Goal: Check status: Check status

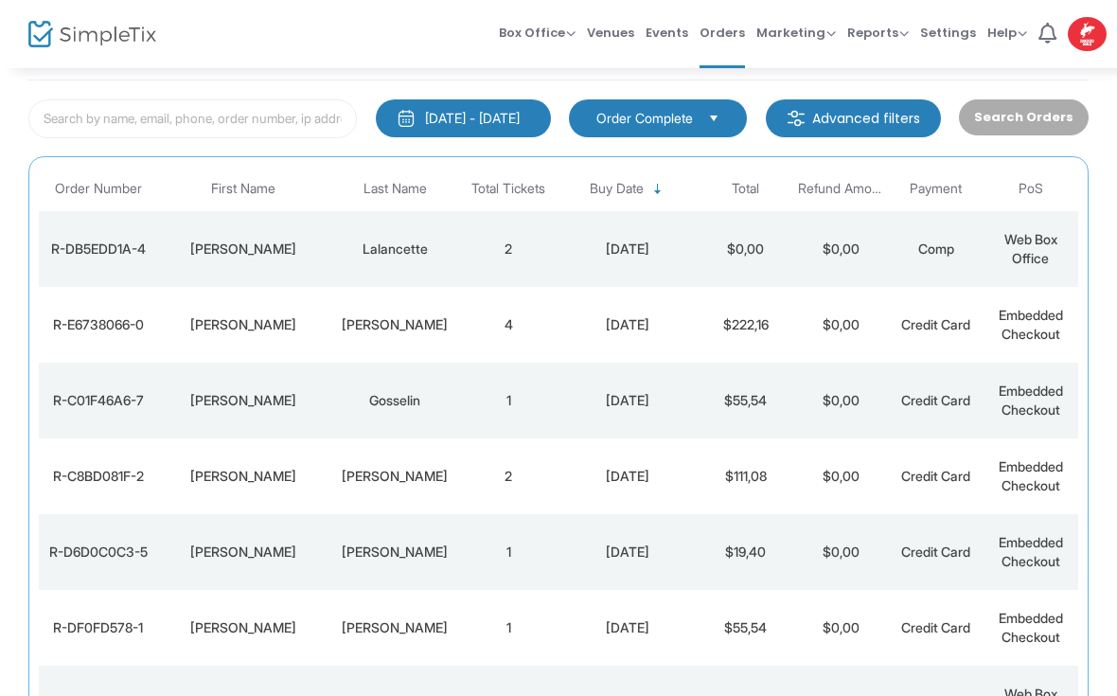
scroll to position [80, 0]
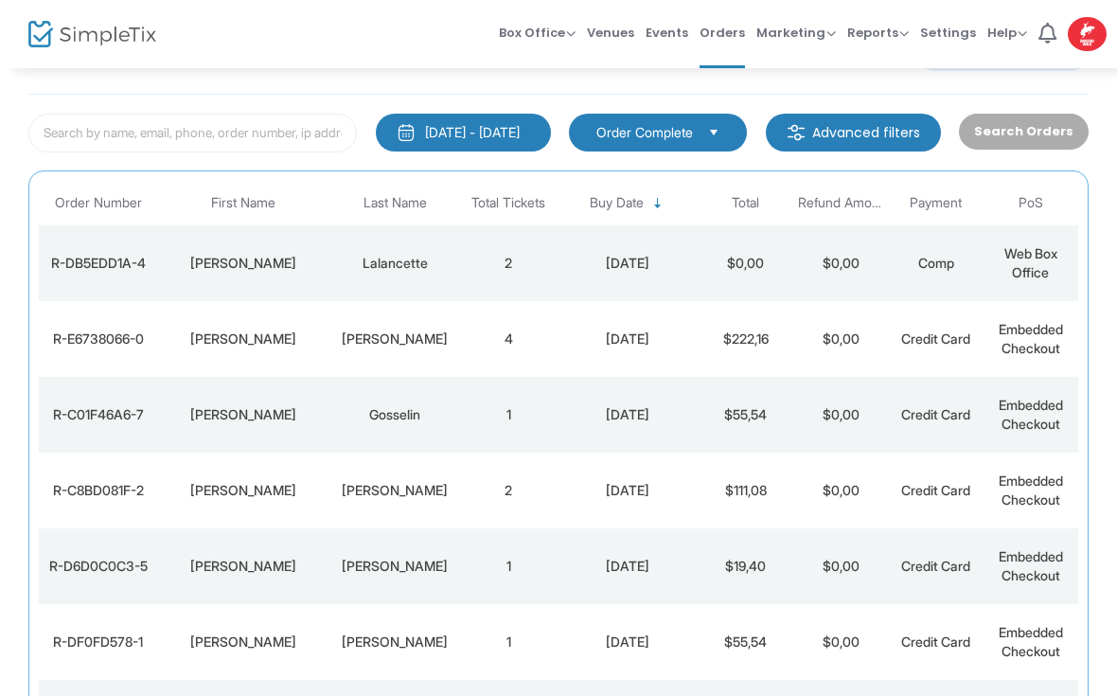
click at [225, 334] on div "[PERSON_NAME]" at bounding box center [242, 338] width 161 height 19
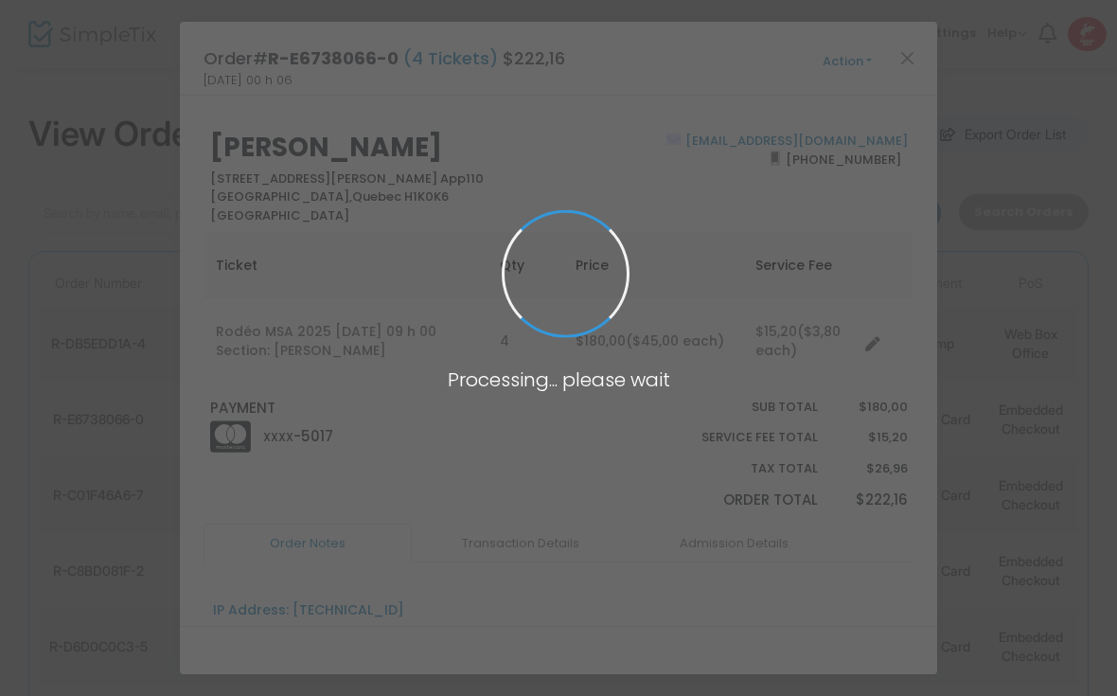
scroll to position [0, 0]
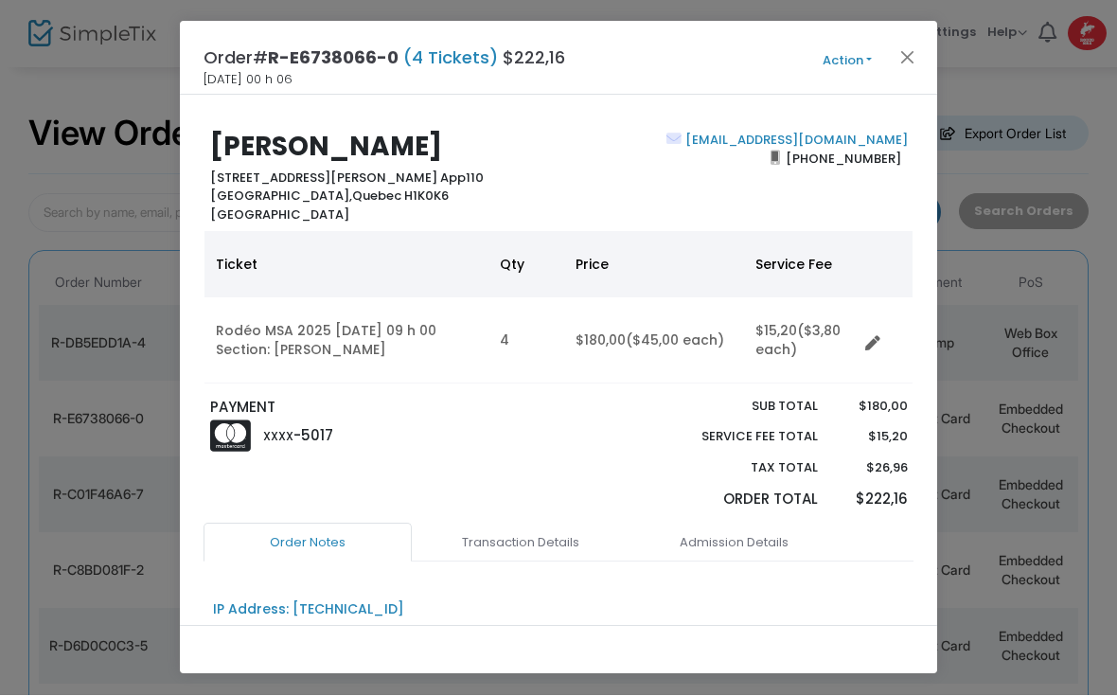
click at [895, 63] on button "Close" at bounding box center [907, 57] width 25 height 25
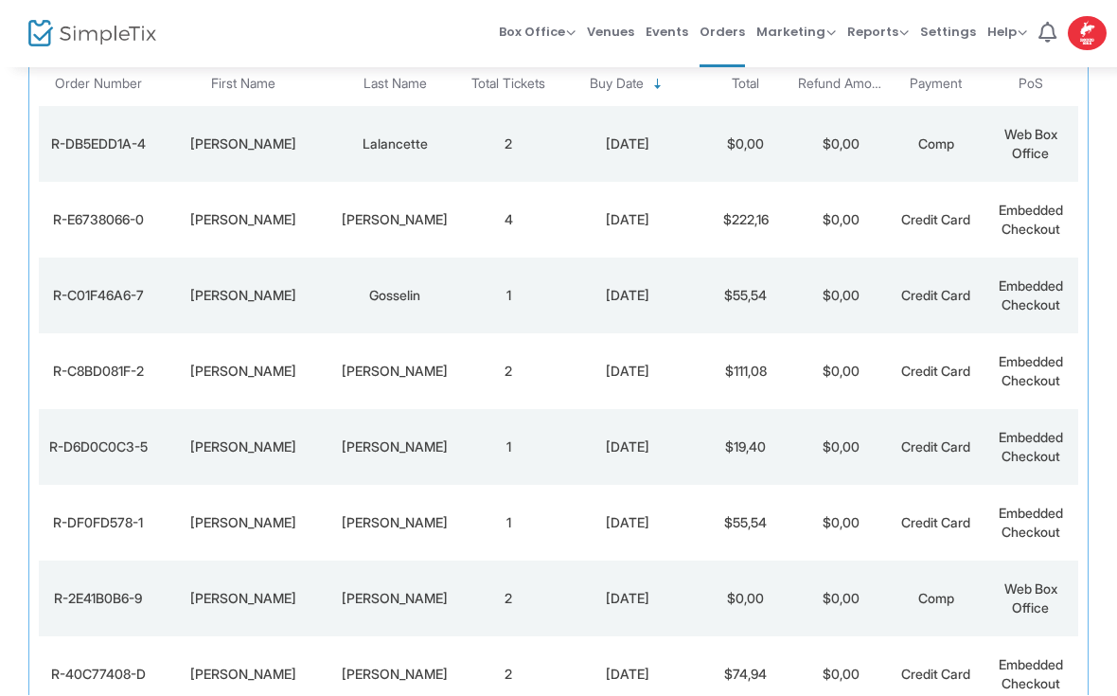
scroll to position [214, 0]
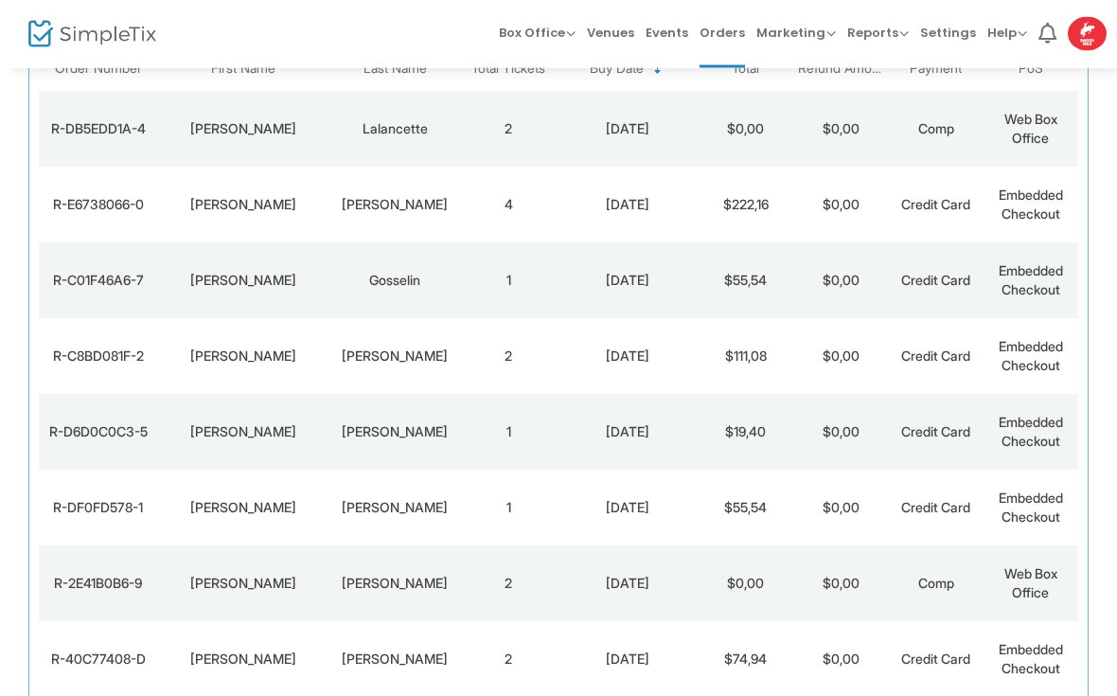
click at [245, 359] on div "[PERSON_NAME]" at bounding box center [242, 356] width 161 height 19
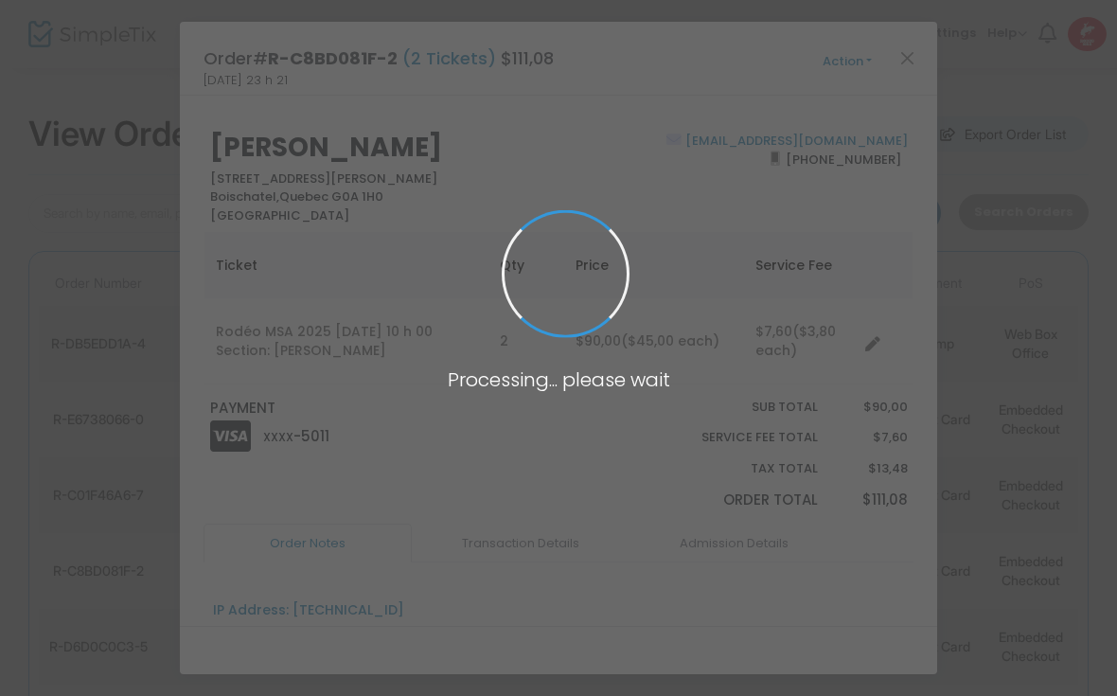
scroll to position [0, 0]
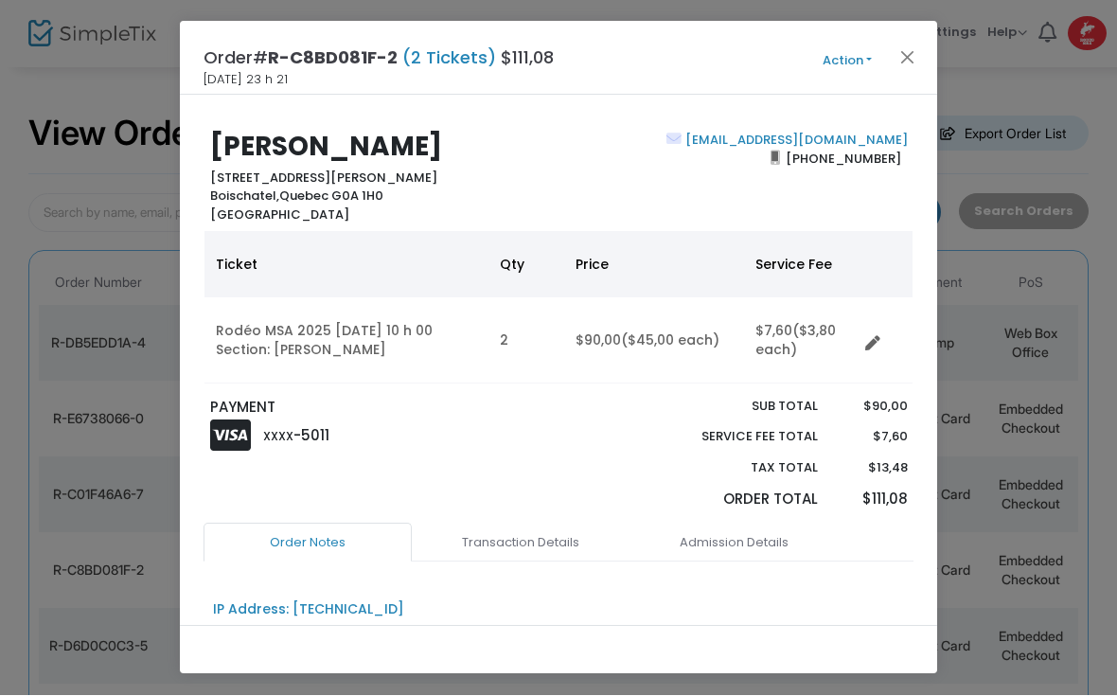
click at [894, 68] on button "Action" at bounding box center [847, 61] width 114 height 21
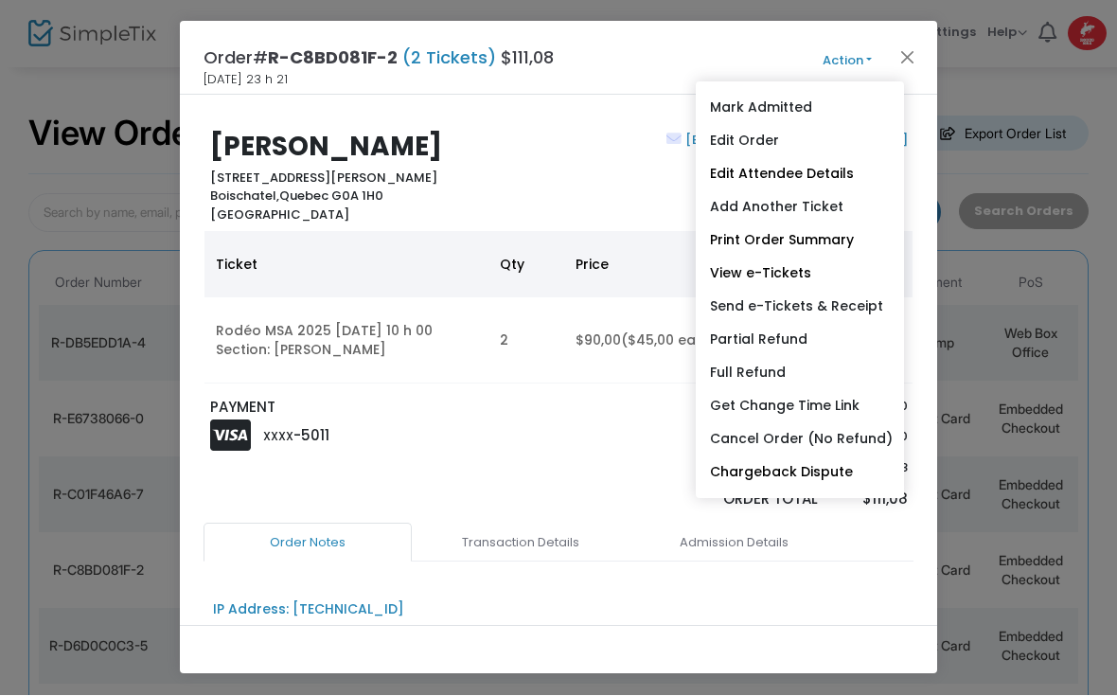
click at [913, 65] on button "Close" at bounding box center [907, 57] width 25 height 25
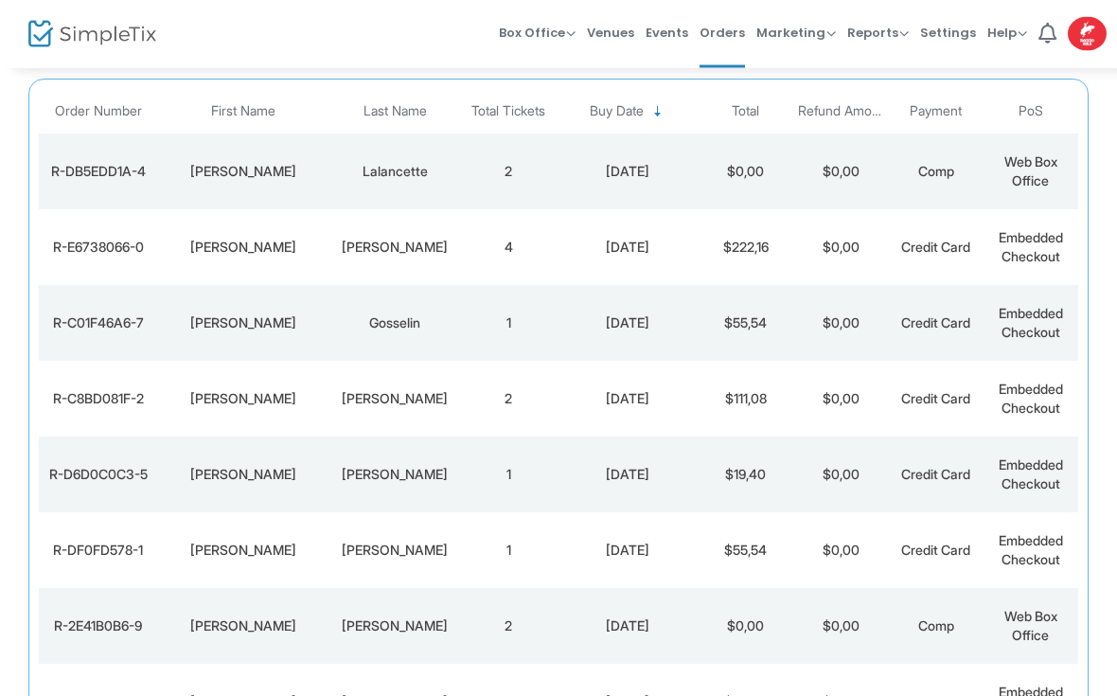
scroll to position [214, 0]
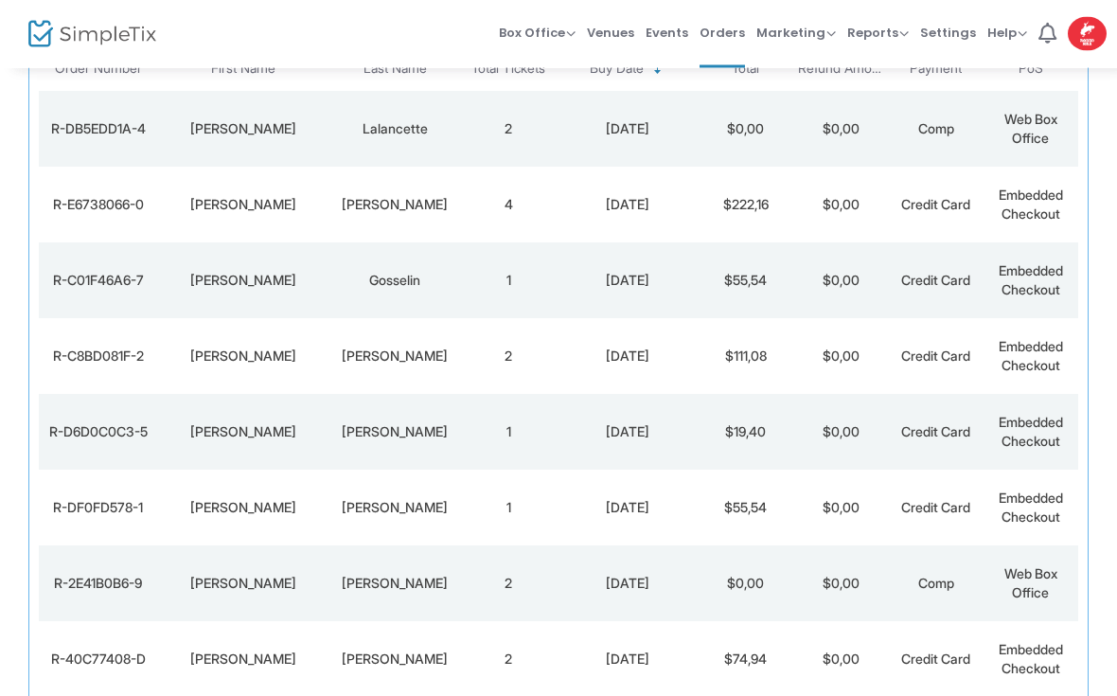
click at [231, 443] on td "[PERSON_NAME]" at bounding box center [242, 433] width 170 height 76
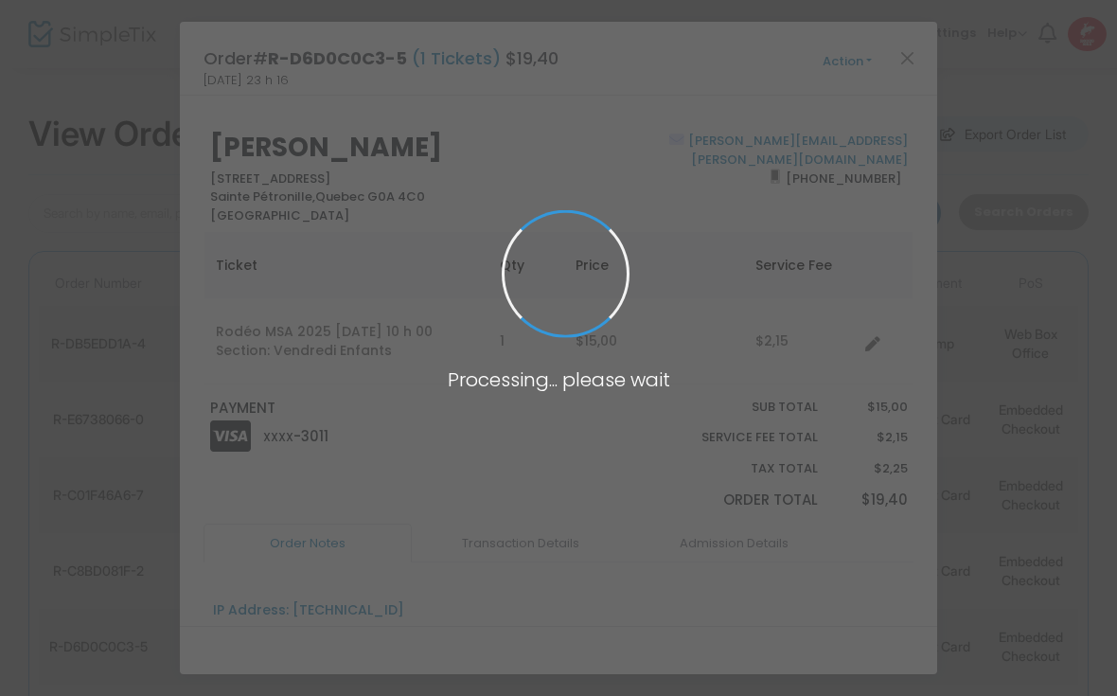
scroll to position [0, 0]
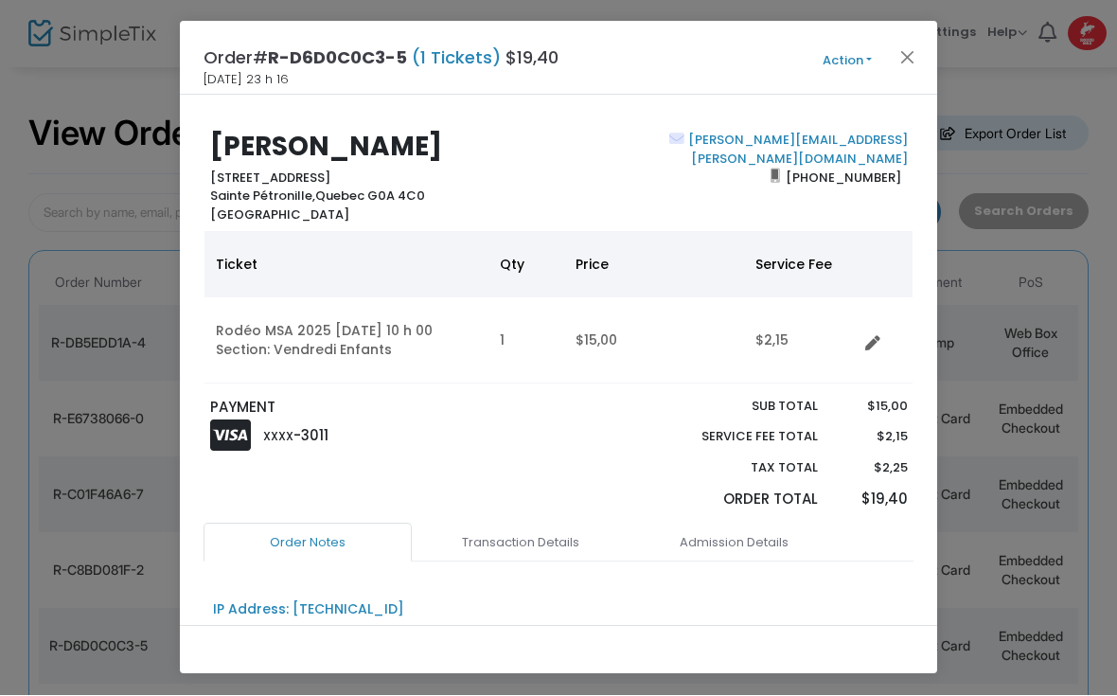
click at [908, 81] on div "Order# R-D6D0C0C3-5 (1 Tickets) $19,40 [DATE] 23 h 16 Action Mark Admitted Edit…" at bounding box center [558, 59] width 757 height 74
click at [901, 67] on button "Close" at bounding box center [907, 57] width 25 height 25
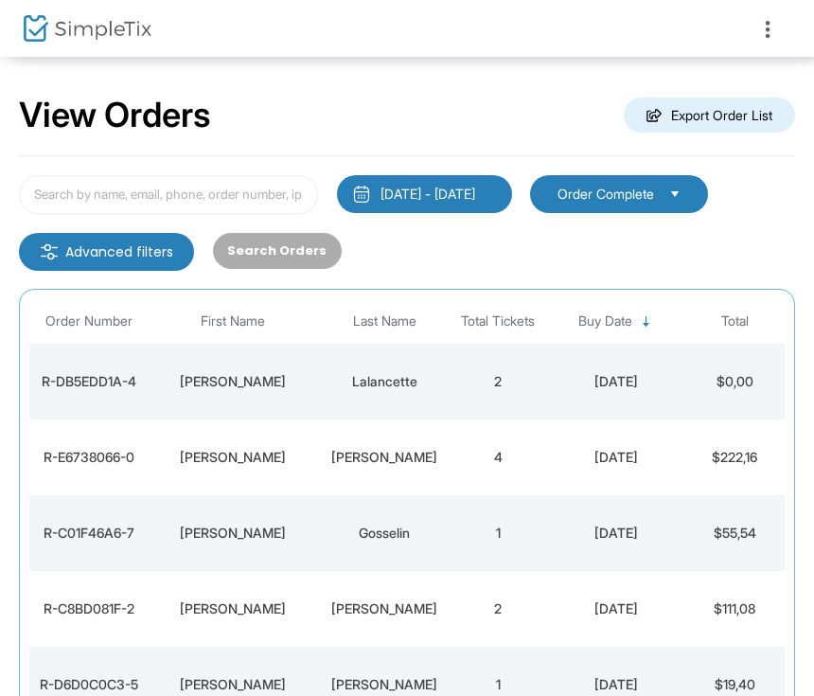
click at [74, 35] on img at bounding box center [88, 28] width 128 height 27
